Goal: Task Accomplishment & Management: Use online tool/utility

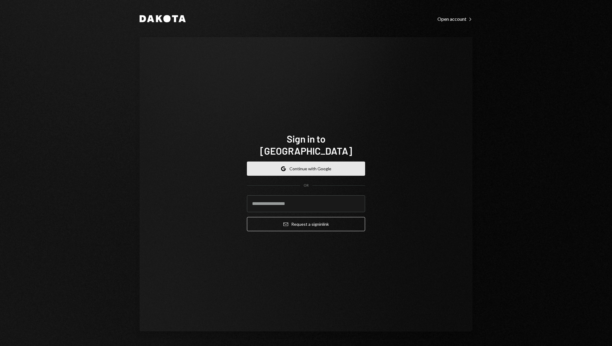
click at [327, 162] on button "Google Continue with Google" at bounding box center [306, 169] width 118 height 14
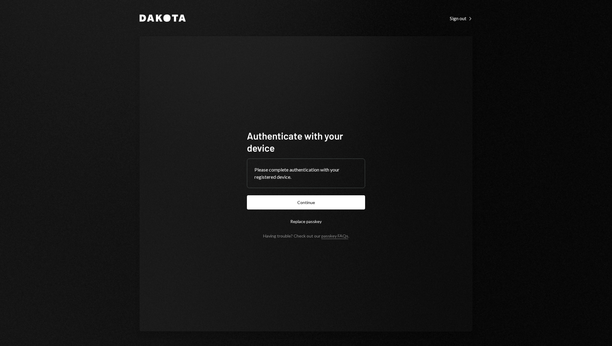
click at [309, 198] on button "Continue" at bounding box center [306, 202] width 118 height 14
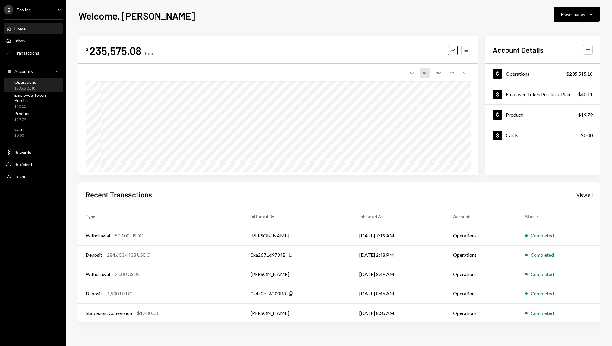
click at [32, 85] on div "Operations $235,515.18" at bounding box center [25, 85] width 22 height 11
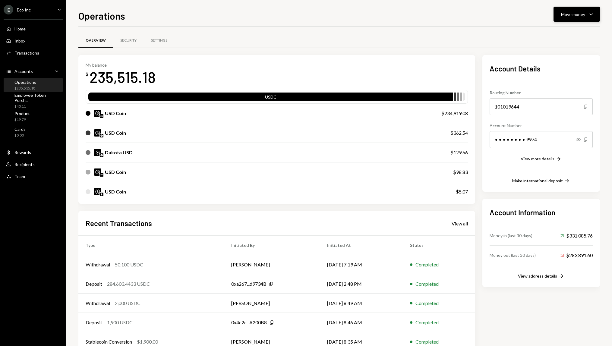
click at [577, 12] on div "Move money" at bounding box center [573, 14] width 24 height 6
click at [558, 33] on div "Send" at bounding box center [572, 32] width 44 height 6
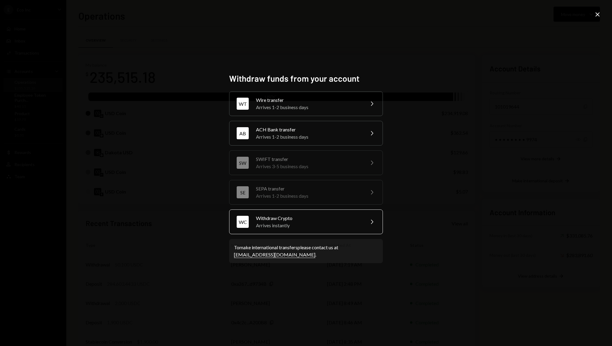
click at [291, 220] on div "Withdraw Crypto" at bounding box center [308, 218] width 105 height 7
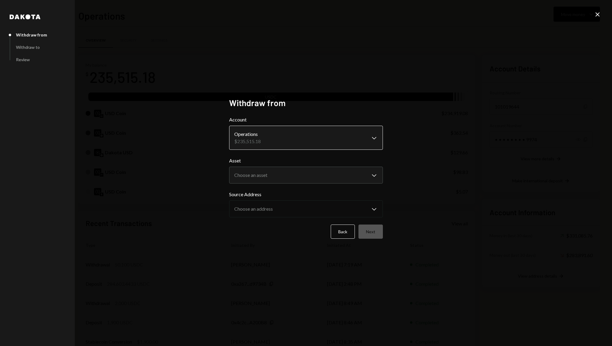
click at [264, 138] on body "E Eco Inc Caret Down Home Home Inbox Inbox Activities Transactions Accounts Acc…" at bounding box center [306, 173] width 612 height 346
click at [266, 178] on body "E Eco Inc Caret Down Home Home Inbox Inbox Activities Transactions Accounts Acc…" at bounding box center [306, 173] width 612 height 346
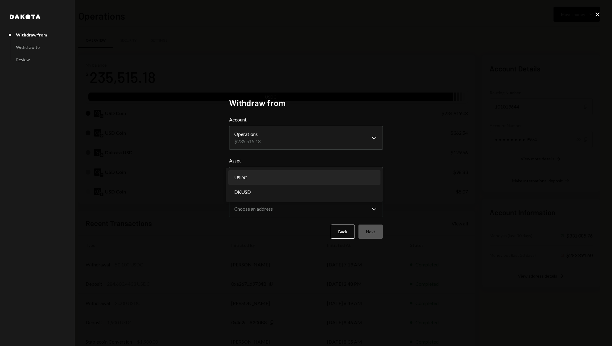
select select "****"
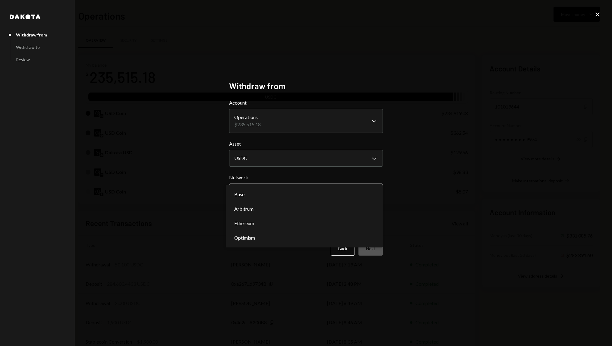
click at [273, 193] on body "E Eco Inc Caret Down Home Home Inbox Inbox Activities Transactions Accounts Acc…" at bounding box center [306, 173] width 612 height 346
select select "**********"
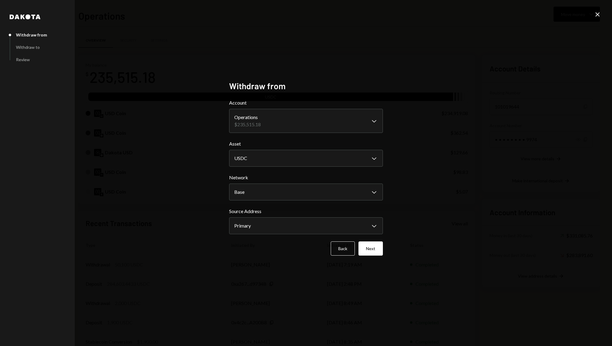
click at [366, 247] on button "Next" at bounding box center [370, 248] width 24 height 14
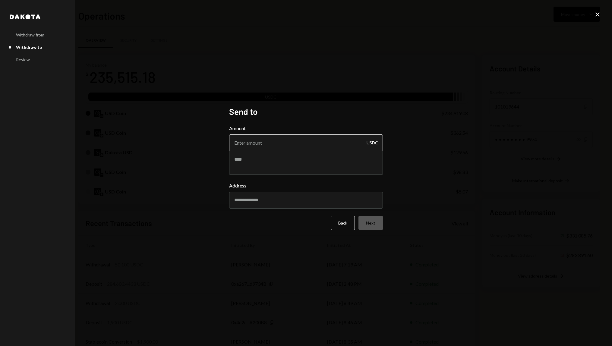
click at [262, 143] on input "Amount" at bounding box center [306, 142] width 154 height 17
type input "450"
click at [259, 158] on div "Amount 450 USDC" at bounding box center [306, 150] width 154 height 50
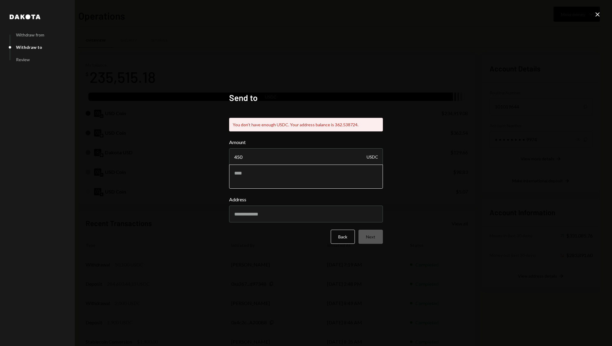
click at [254, 174] on textarea at bounding box center [306, 177] width 154 height 24
drag, startPoint x: 255, startPoint y: 157, endPoint x: 209, endPoint y: 153, distance: 46.9
click at [209, 153] on div "[PERSON_NAME] from Withdraw to Review Send to You don't have enough USDC. Your …" at bounding box center [306, 173] width 612 height 346
click at [347, 240] on button "Back" at bounding box center [343, 237] width 24 height 14
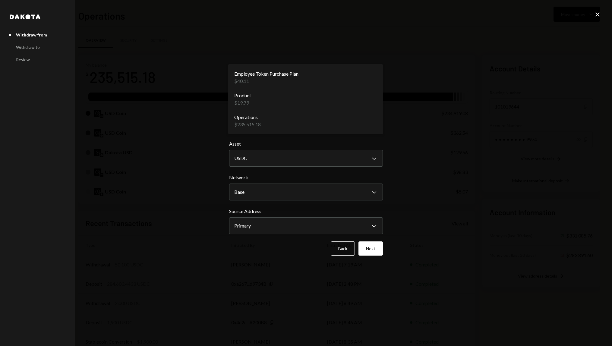
click at [274, 127] on body "E Eco Inc Caret Down Home Home Inbox Inbox Activities Transactions Accounts Acc…" at bounding box center [306, 173] width 612 height 346
drag, startPoint x: 277, startPoint y: 124, endPoint x: 275, endPoint y: 148, distance: 23.8
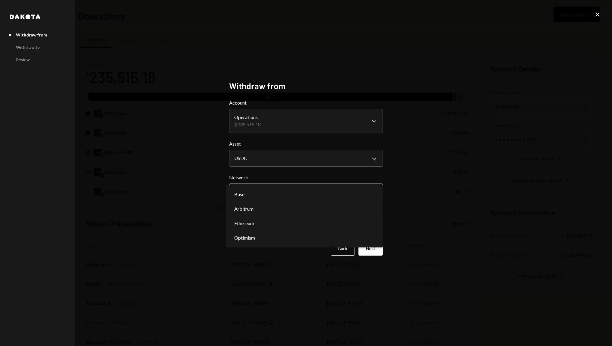
click at [270, 198] on body "E Eco Inc Caret Down Home Home Inbox Inbox Activities Transactions Accounts Acc…" at bounding box center [306, 173] width 612 height 346
select select "**********"
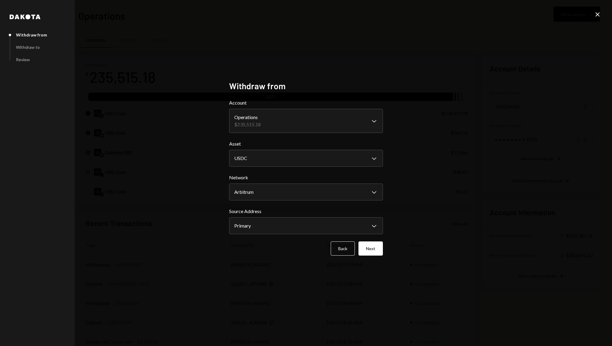
click at [371, 253] on button "Next" at bounding box center [370, 248] width 24 height 14
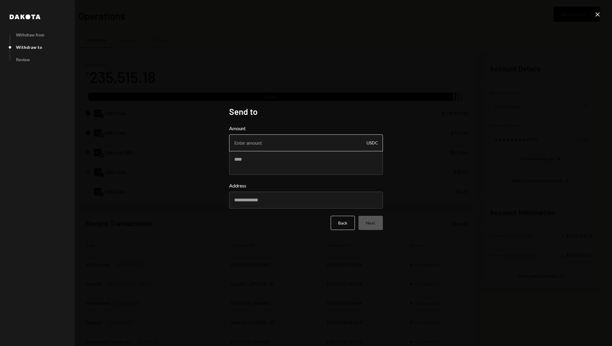
click at [278, 143] on input "Amount" at bounding box center [306, 142] width 154 height 17
type input "450"
click at [271, 164] on textarea at bounding box center [306, 163] width 154 height 24
type textarea "*"
type textarea "**********"
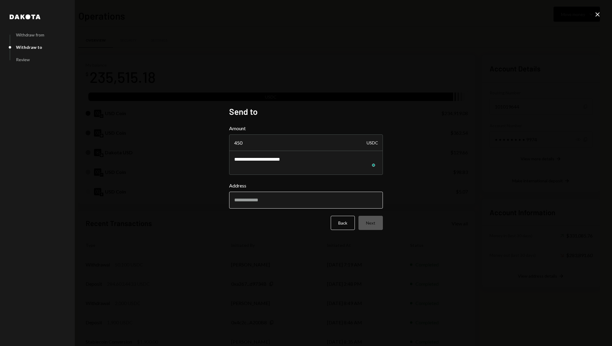
drag, startPoint x: 273, startPoint y: 202, endPoint x: 280, endPoint y: 205, distance: 7.8
click at [273, 202] on input "Address" at bounding box center [306, 200] width 154 height 17
paste input "**********"
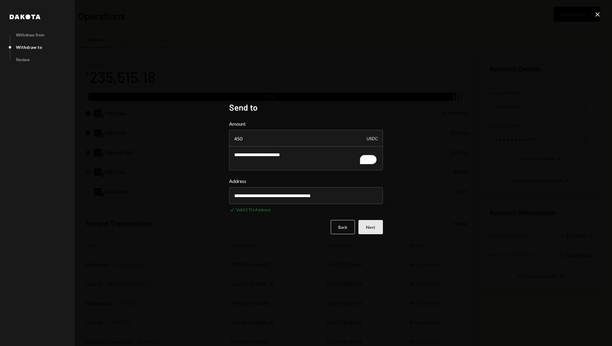
type input "**********"
click at [371, 230] on button "Next" at bounding box center [370, 227] width 24 height 14
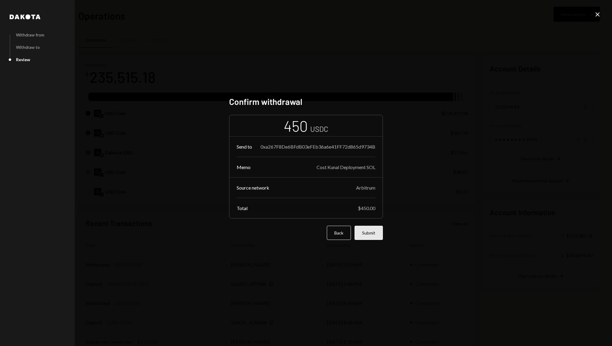
click at [364, 233] on button "Submit" at bounding box center [368, 233] width 28 height 14
